Goal: Transaction & Acquisition: Purchase product/service

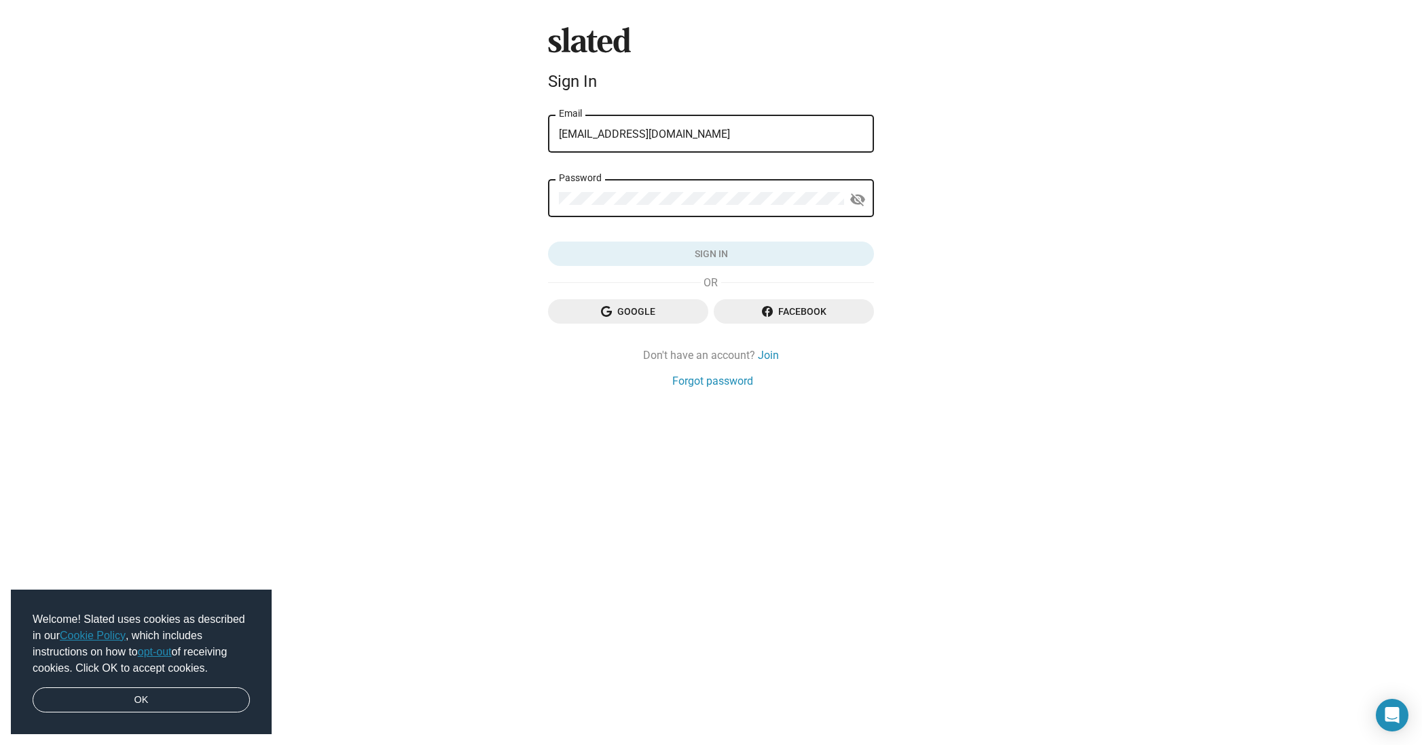
type input "[EMAIL_ADDRESS][DOMAIN_NAME]"
click at [711, 254] on button "Sign in" at bounding box center [711, 254] width 326 height 24
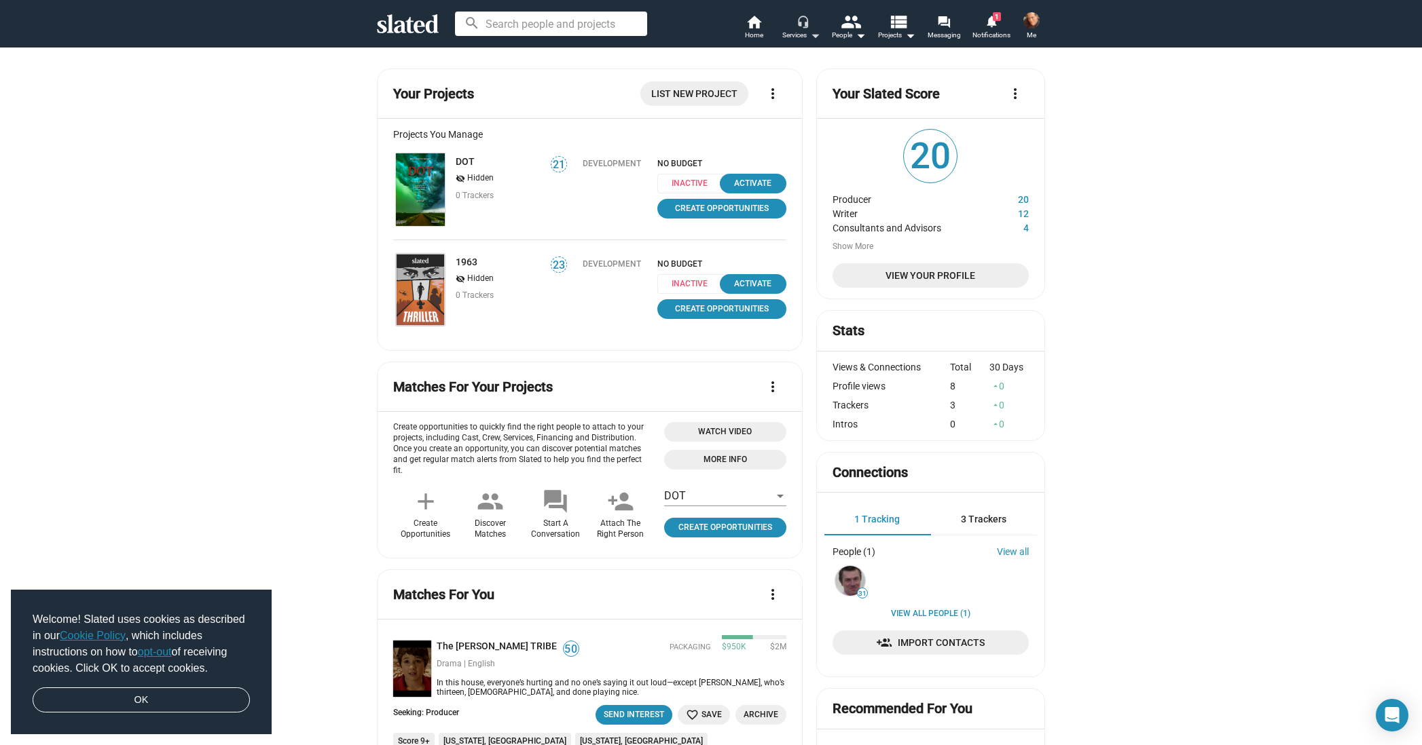
click at [817, 37] on mat-icon "arrow_drop_down" at bounding box center [815, 35] width 16 height 16
click at [763, 82] on span "Get analysis" at bounding box center [767, 84] width 82 height 14
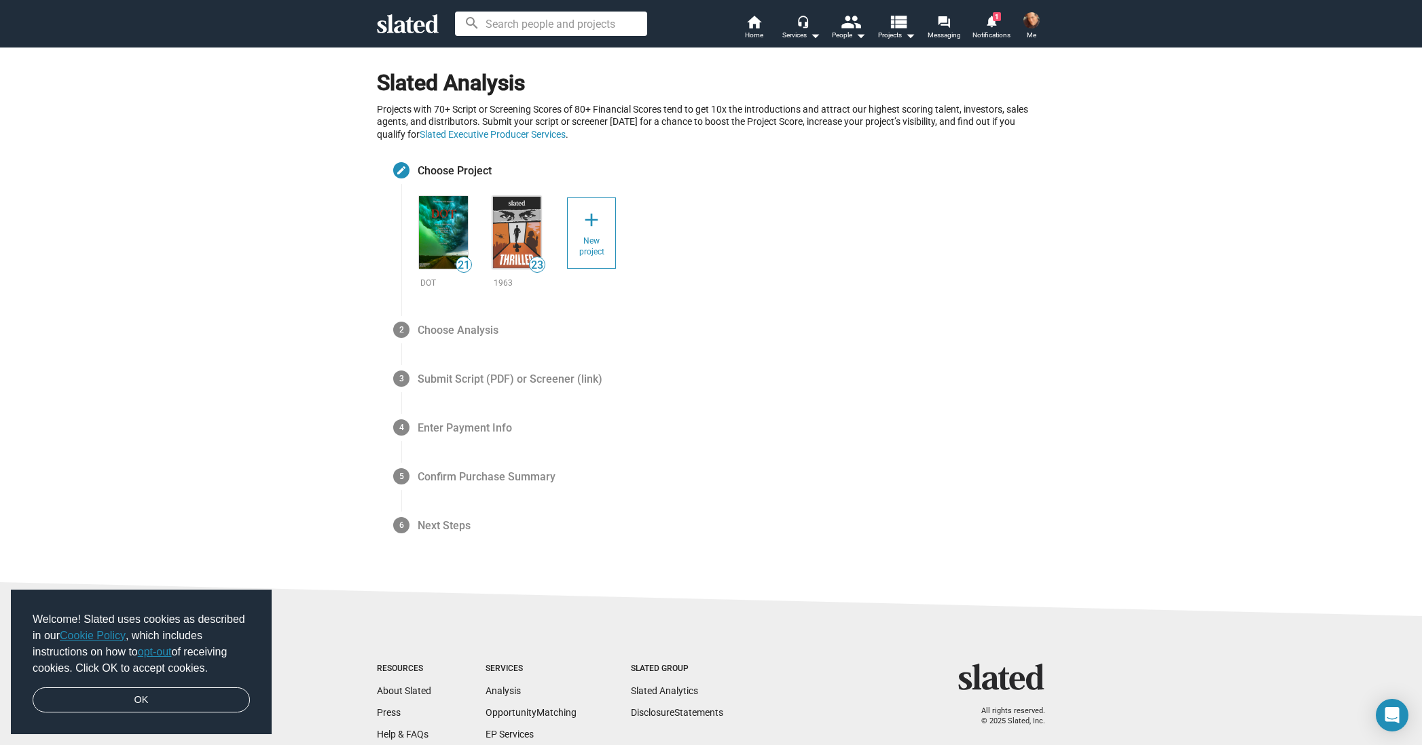
click at [588, 225] on mat-icon "add" at bounding box center [591, 220] width 22 height 22
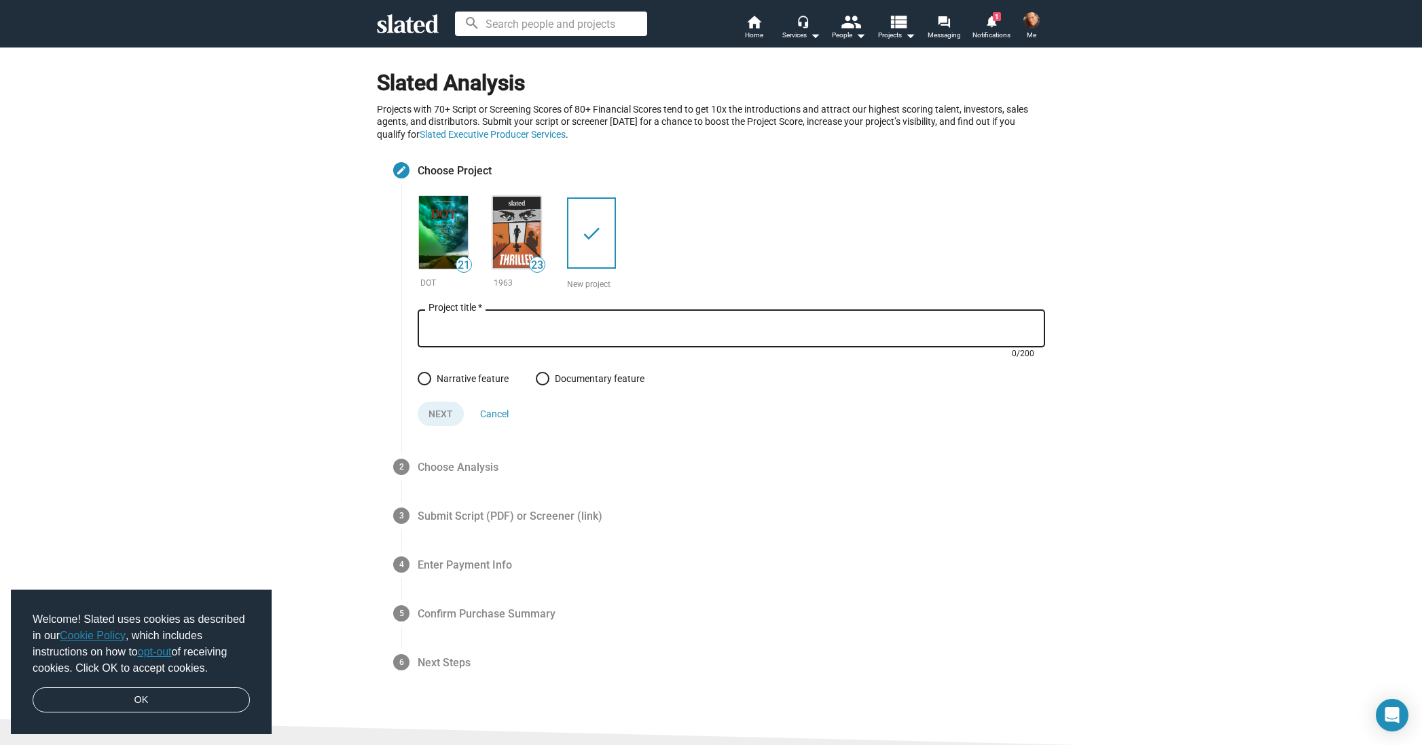
click at [544, 330] on input "Project title *" at bounding box center [731, 329] width 606 height 12
type input "Three Days"
click at [423, 375] on span at bounding box center [425, 379] width 14 height 14
click at [423, 375] on input "Narrative feature" at bounding box center [425, 379] width 14 height 14
radio input "true"
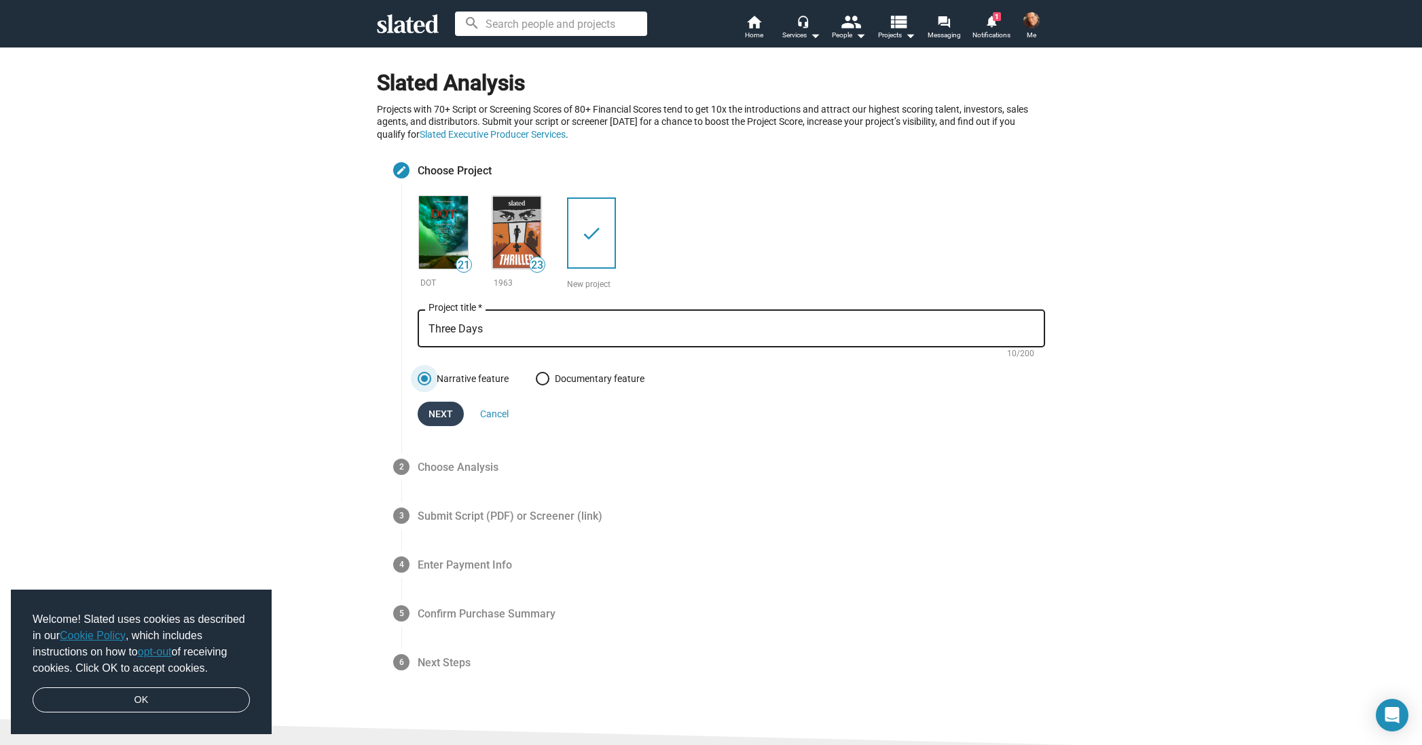
click at [435, 412] on span "Next" at bounding box center [440, 414] width 24 height 24
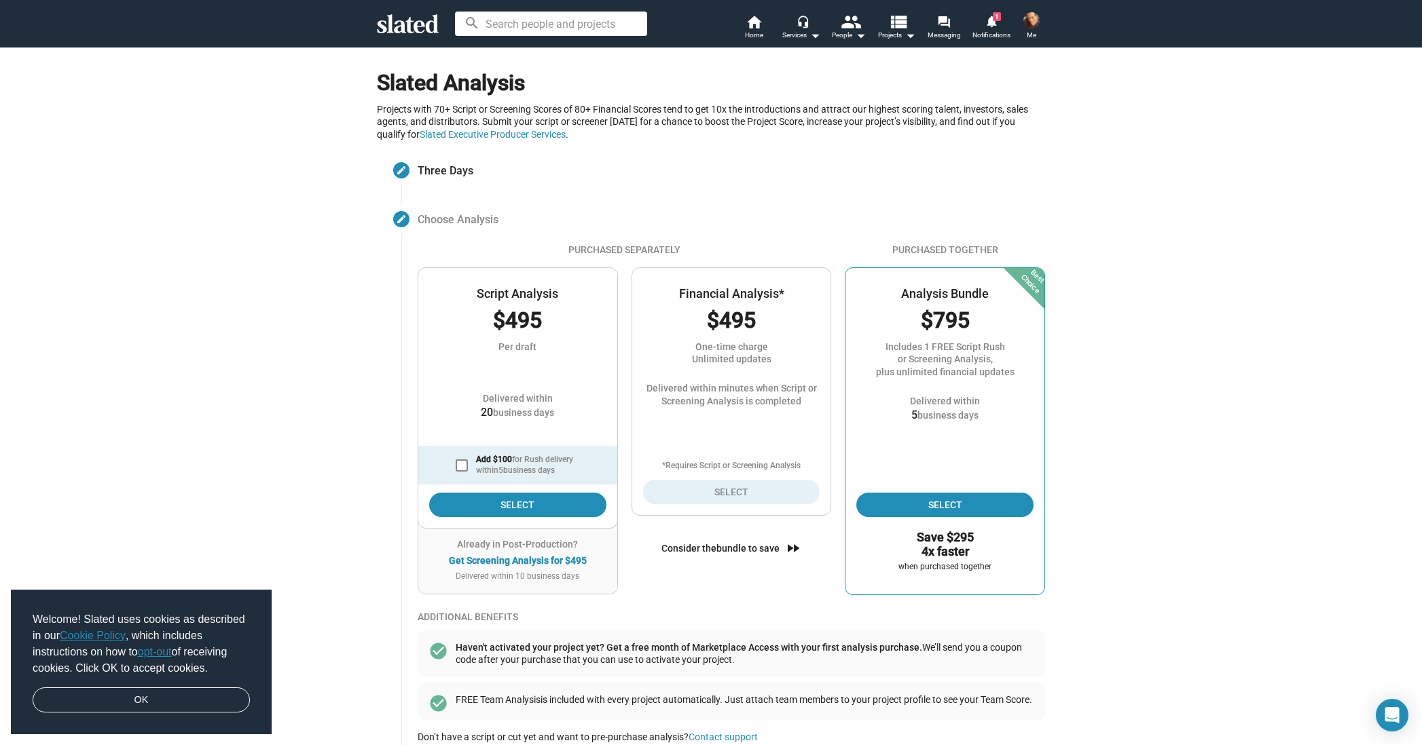
scroll to position [33, 0]
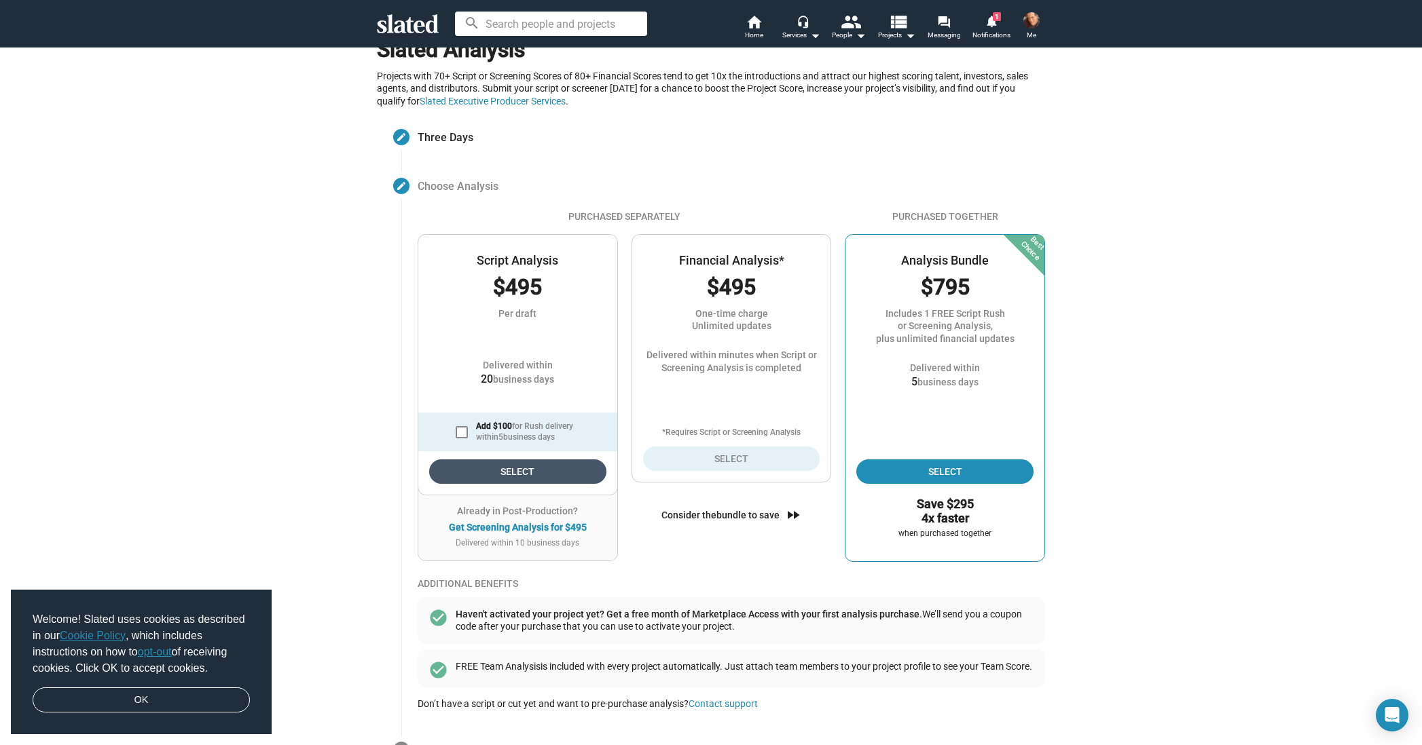
click at [554, 466] on span "Select" at bounding box center [517, 472] width 155 height 24
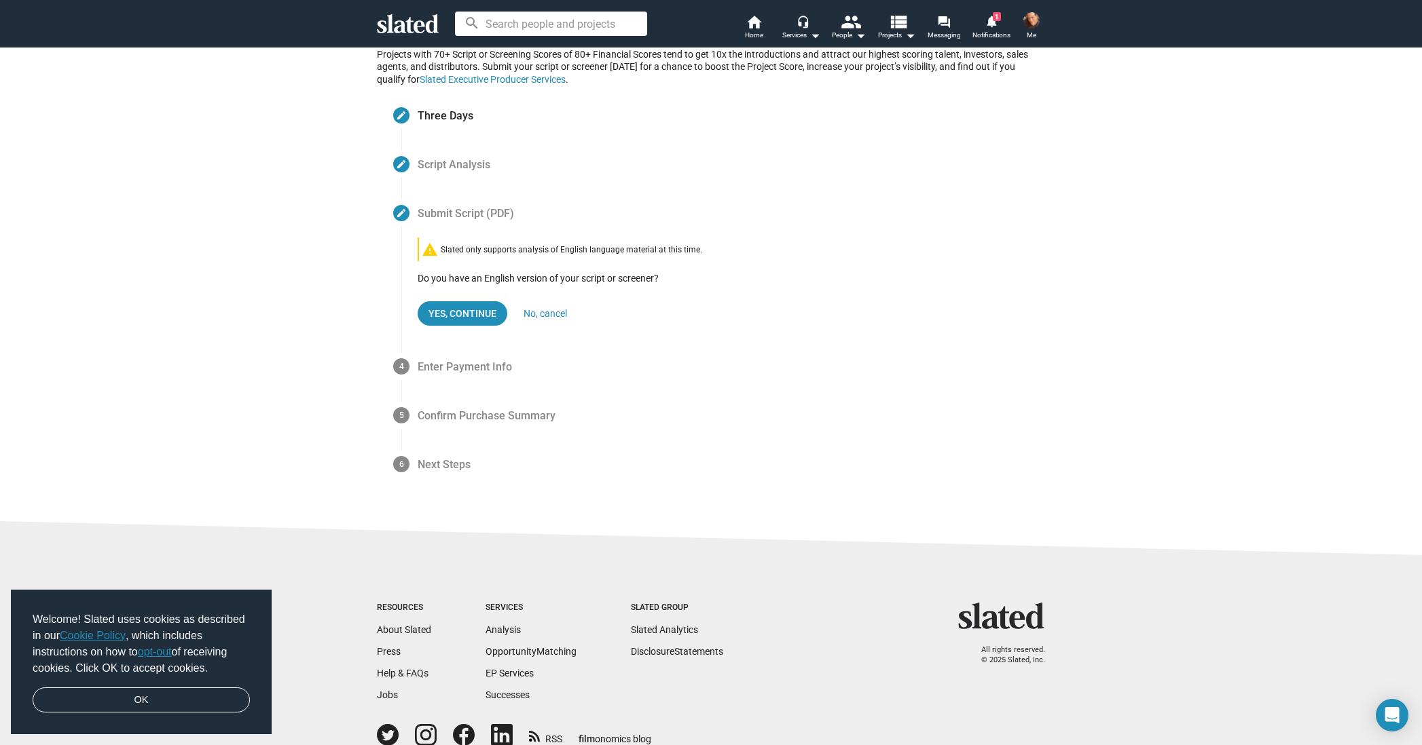
scroll to position [61, 0]
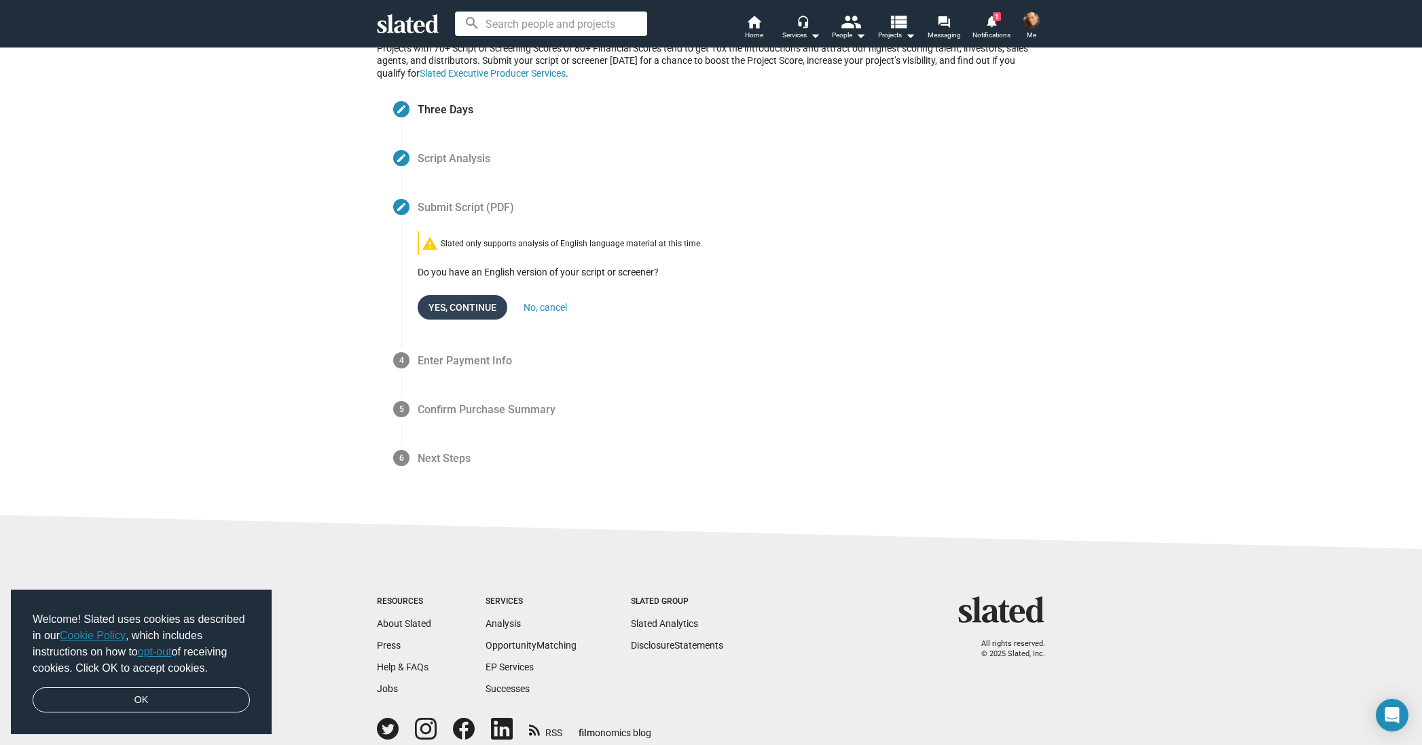
click at [458, 304] on span "Yes, Continue" at bounding box center [462, 307] width 68 height 24
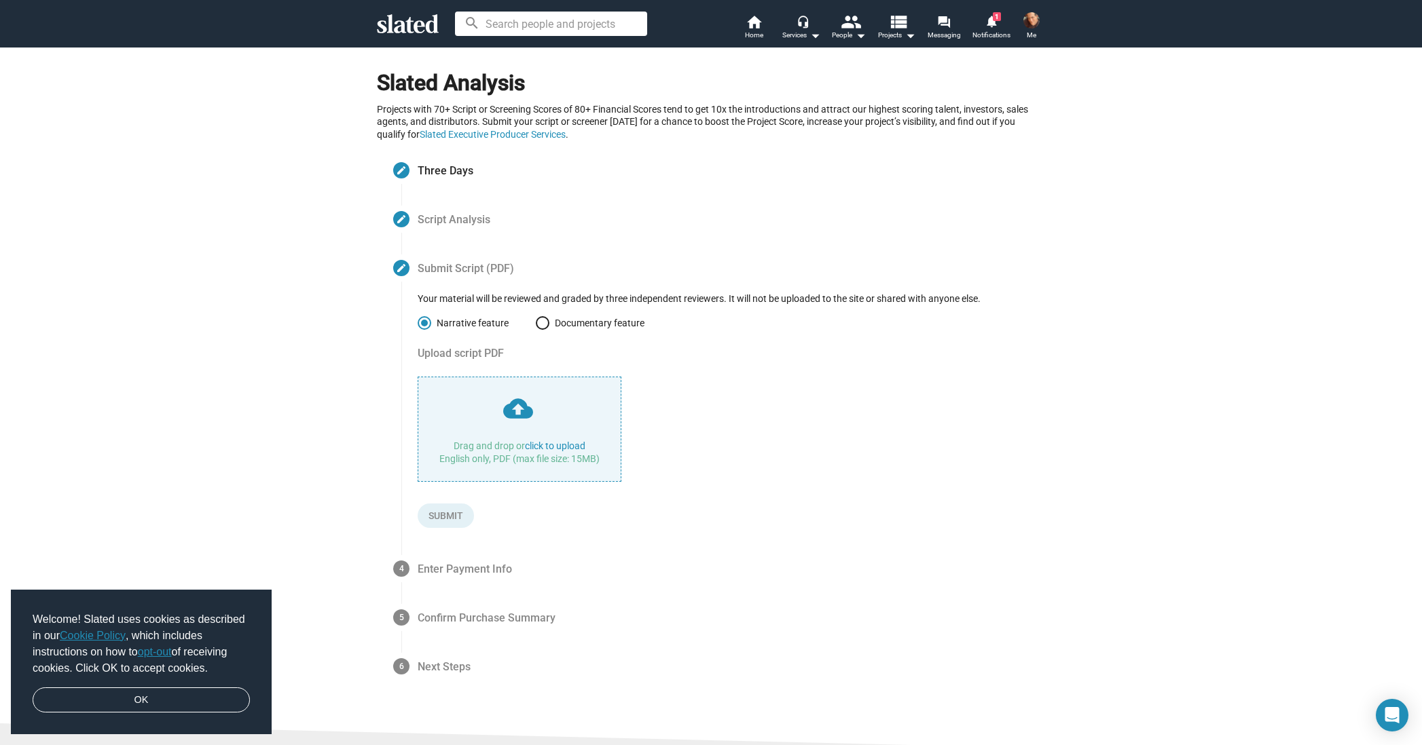
scroll to position [0, 0]
click at [509, 404] on input "file" at bounding box center [519, 429] width 202 height 104
type input "C:\fakepath\Three Days - by [PERSON_NAME].pdf"
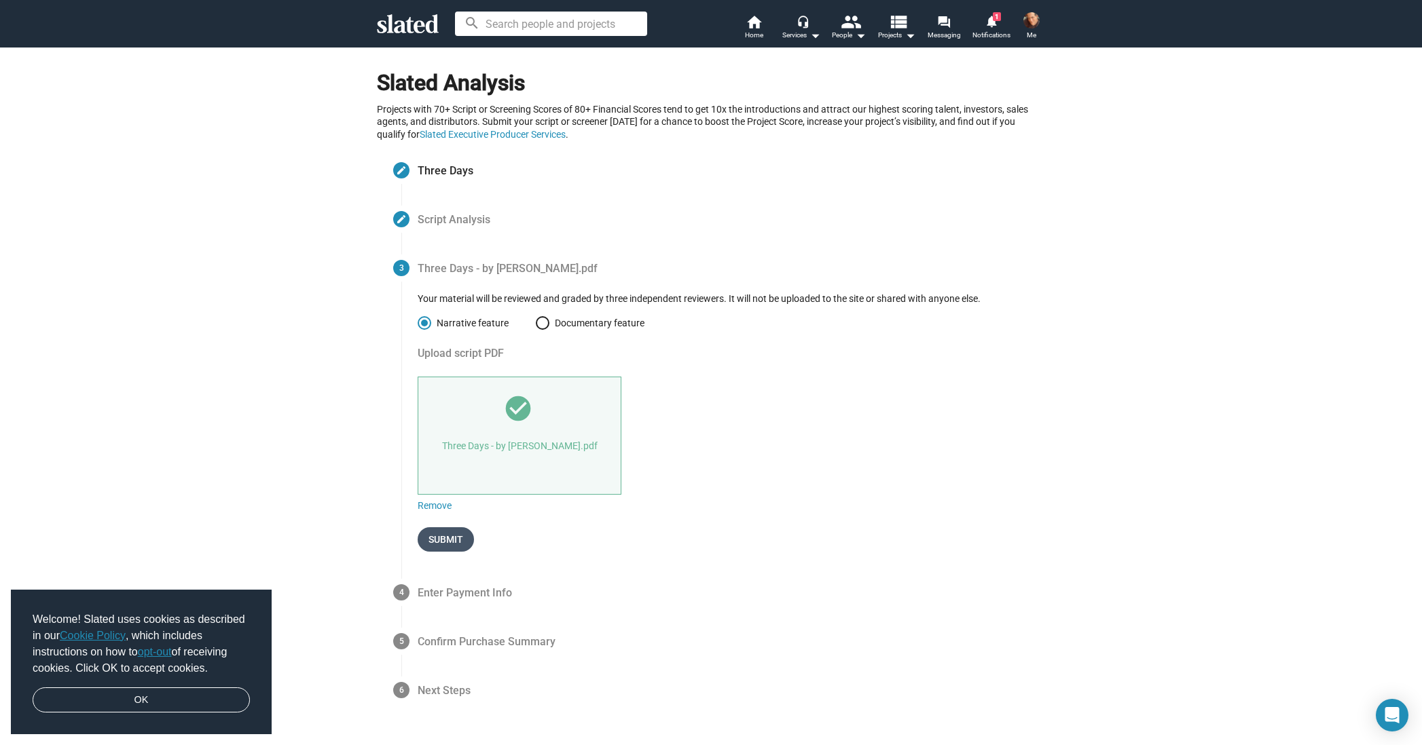
click at [445, 533] on span "Submit" at bounding box center [445, 540] width 35 height 24
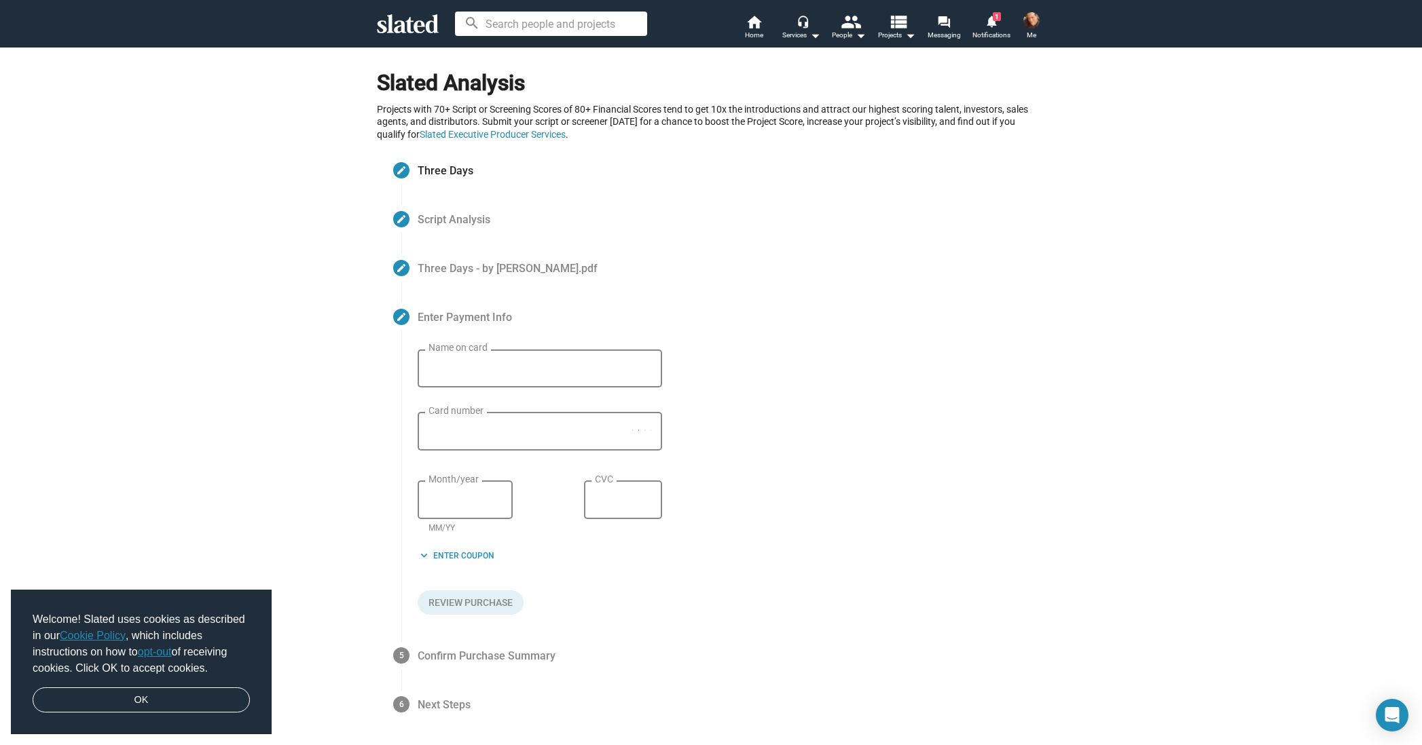
click at [546, 368] on input "Name on card" at bounding box center [539, 369] width 223 height 12
type input "[PERSON_NAME]"
click at [741, 413] on form "[PERSON_NAME] Name on card Card number Month/year MM/YY CVC keyboard_arrow_down…" at bounding box center [731, 482] width 627 height 265
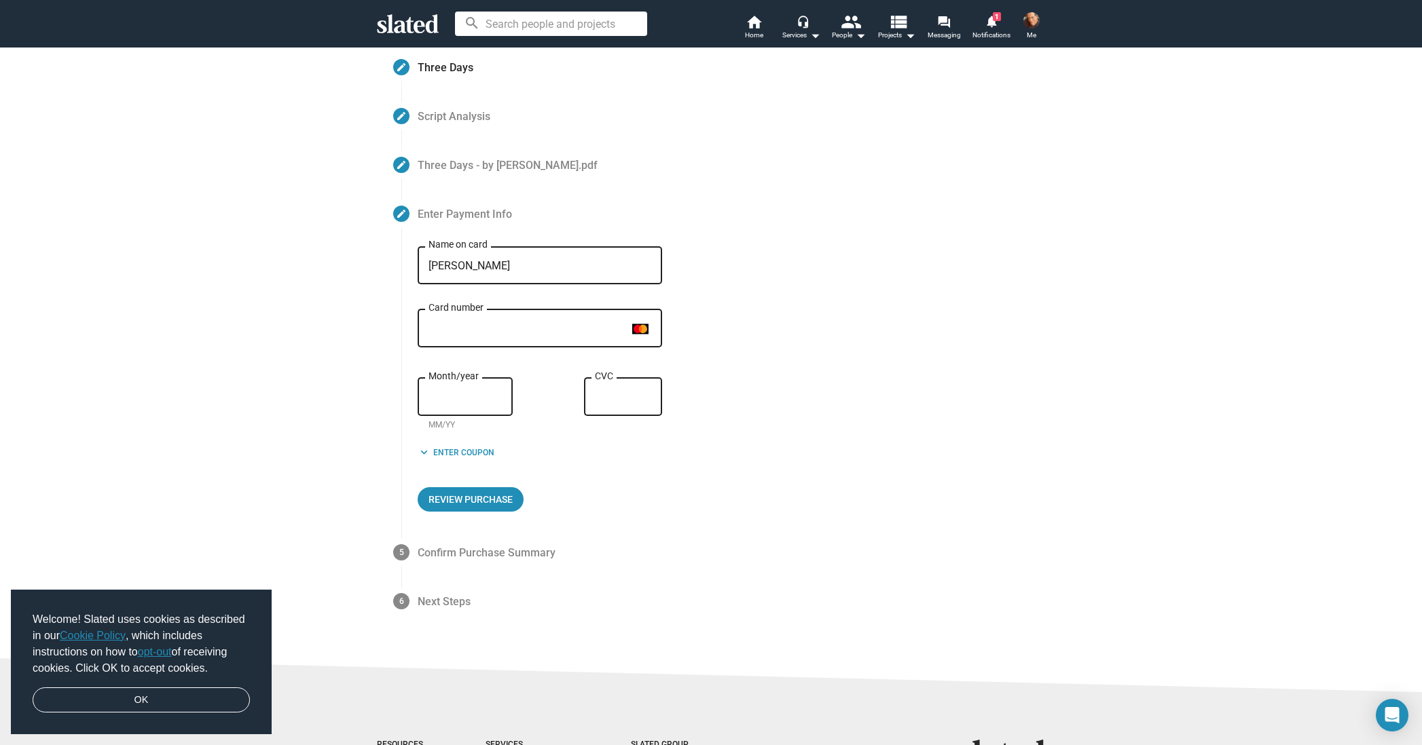
scroll to position [181, 0]
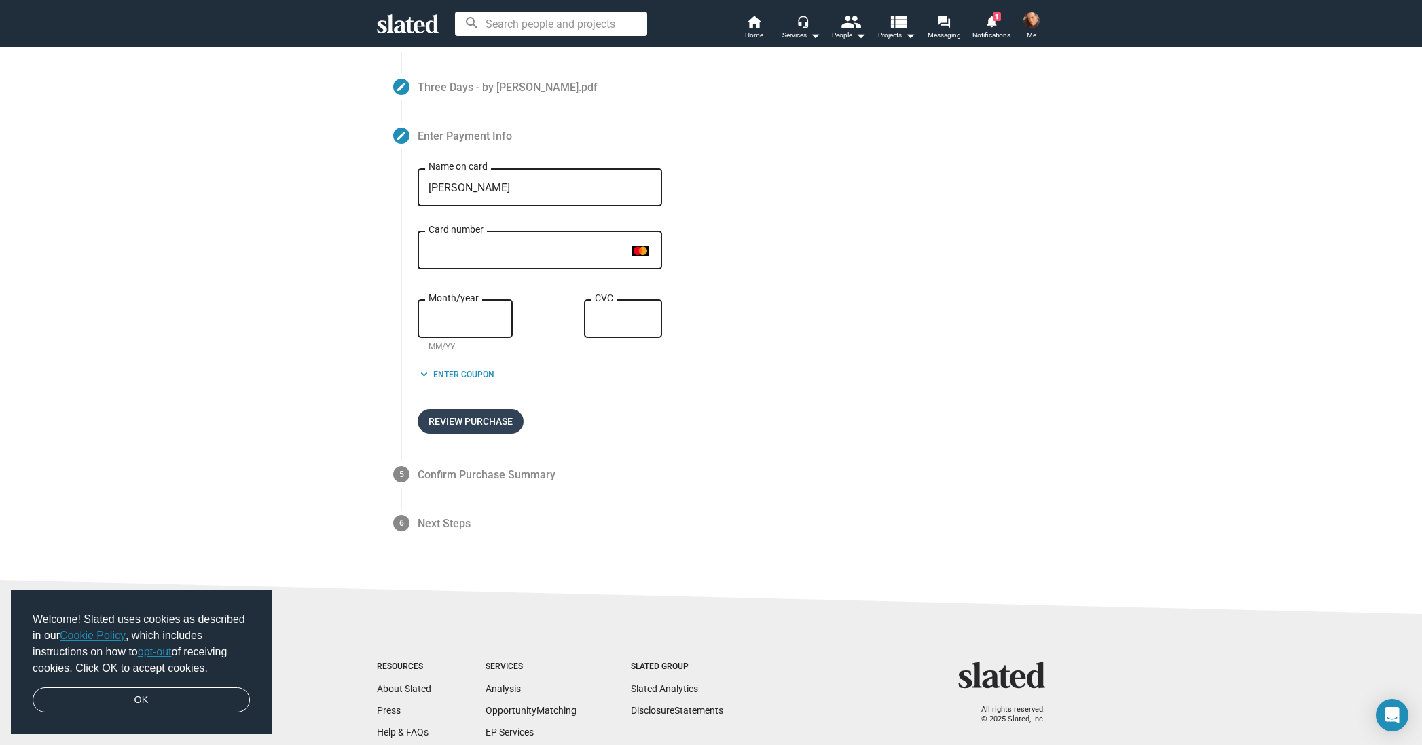
click at [470, 418] on span "Review Purchase" at bounding box center [470, 421] width 84 height 24
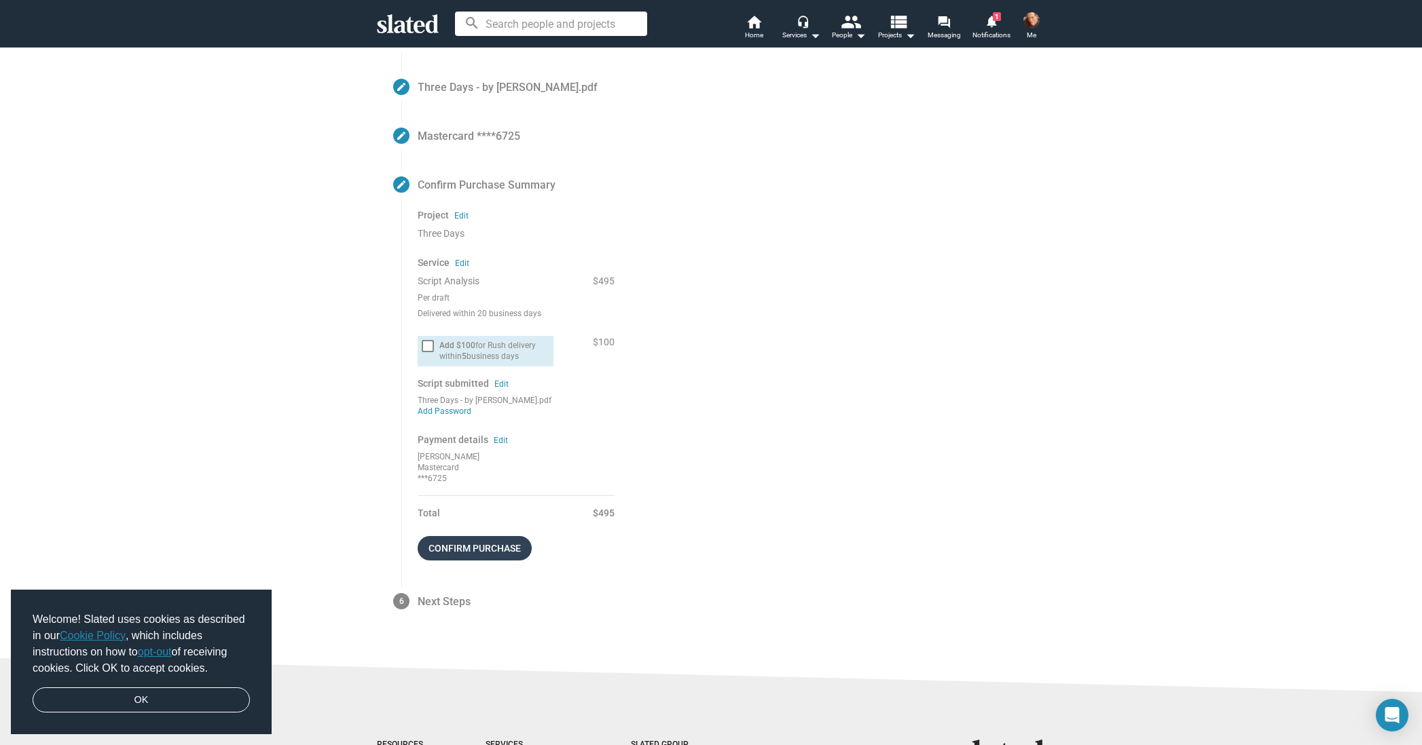
click at [494, 538] on span "Confirm purchase" at bounding box center [474, 548] width 92 height 24
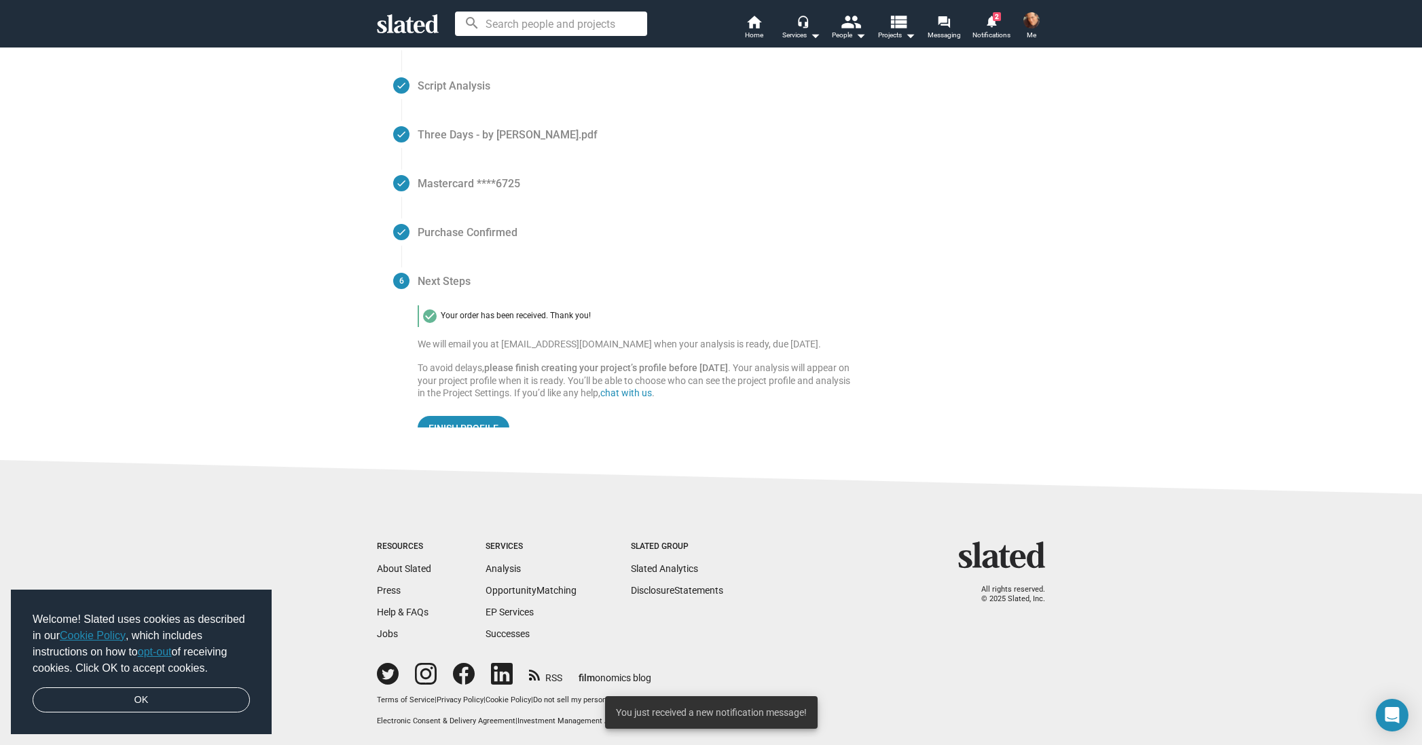
scroll to position [130, 0]
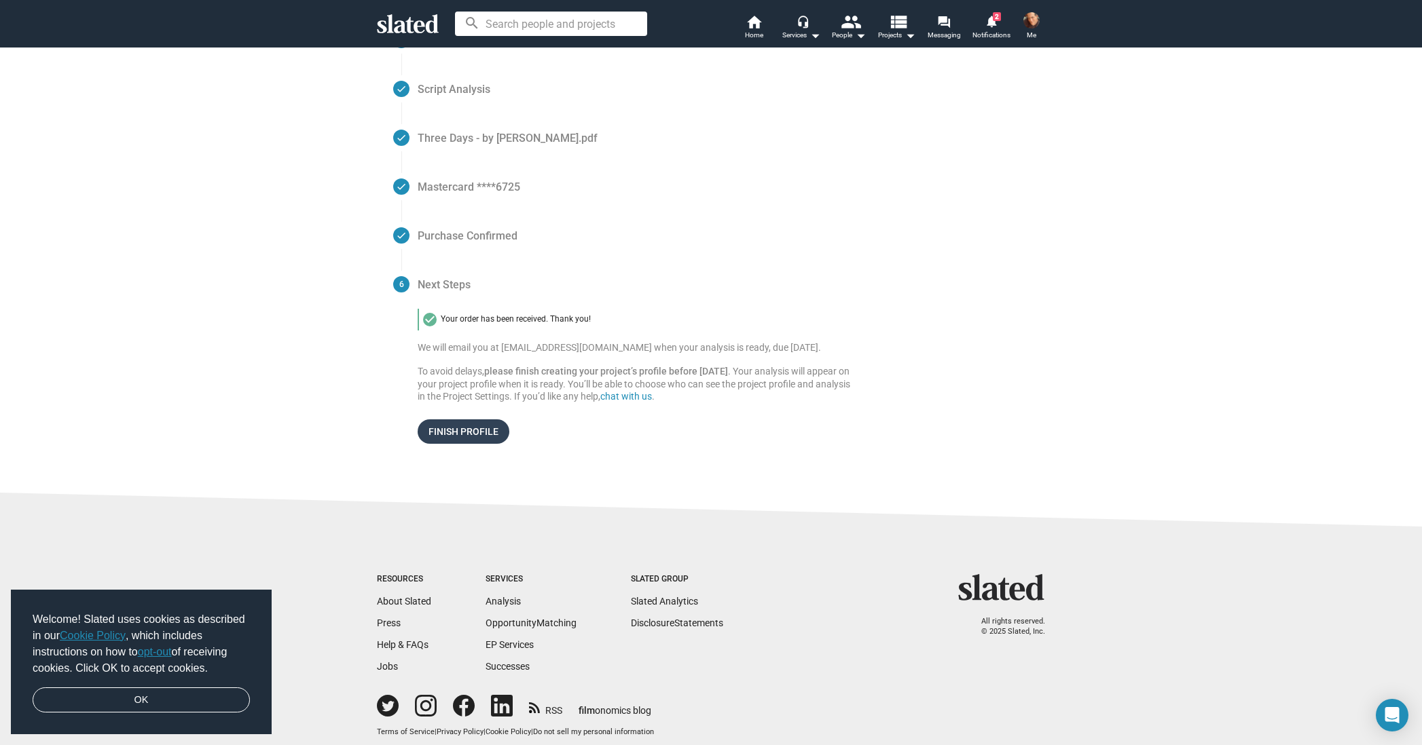
click at [481, 420] on span "Finish Profile" at bounding box center [463, 432] width 70 height 24
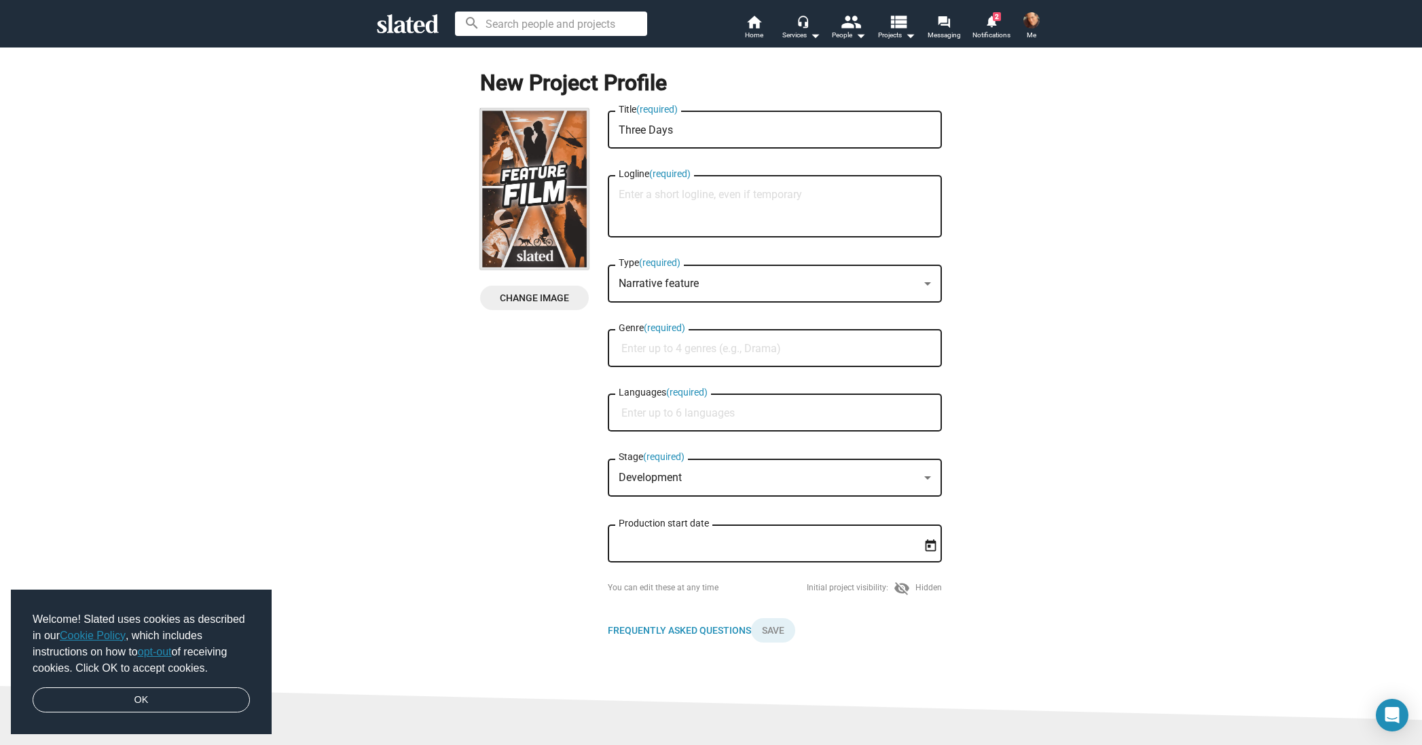
click at [646, 195] on textarea "Logline (required)" at bounding box center [774, 207] width 312 height 37
click at [532, 355] on div "Change Image Change Image Three Days Title (required) Logline (required) Narrat…" at bounding box center [711, 382] width 462 height 546
click at [225, 694] on link "OK" at bounding box center [141, 701] width 217 height 26
